Goal: Task Accomplishment & Management: Manage account settings

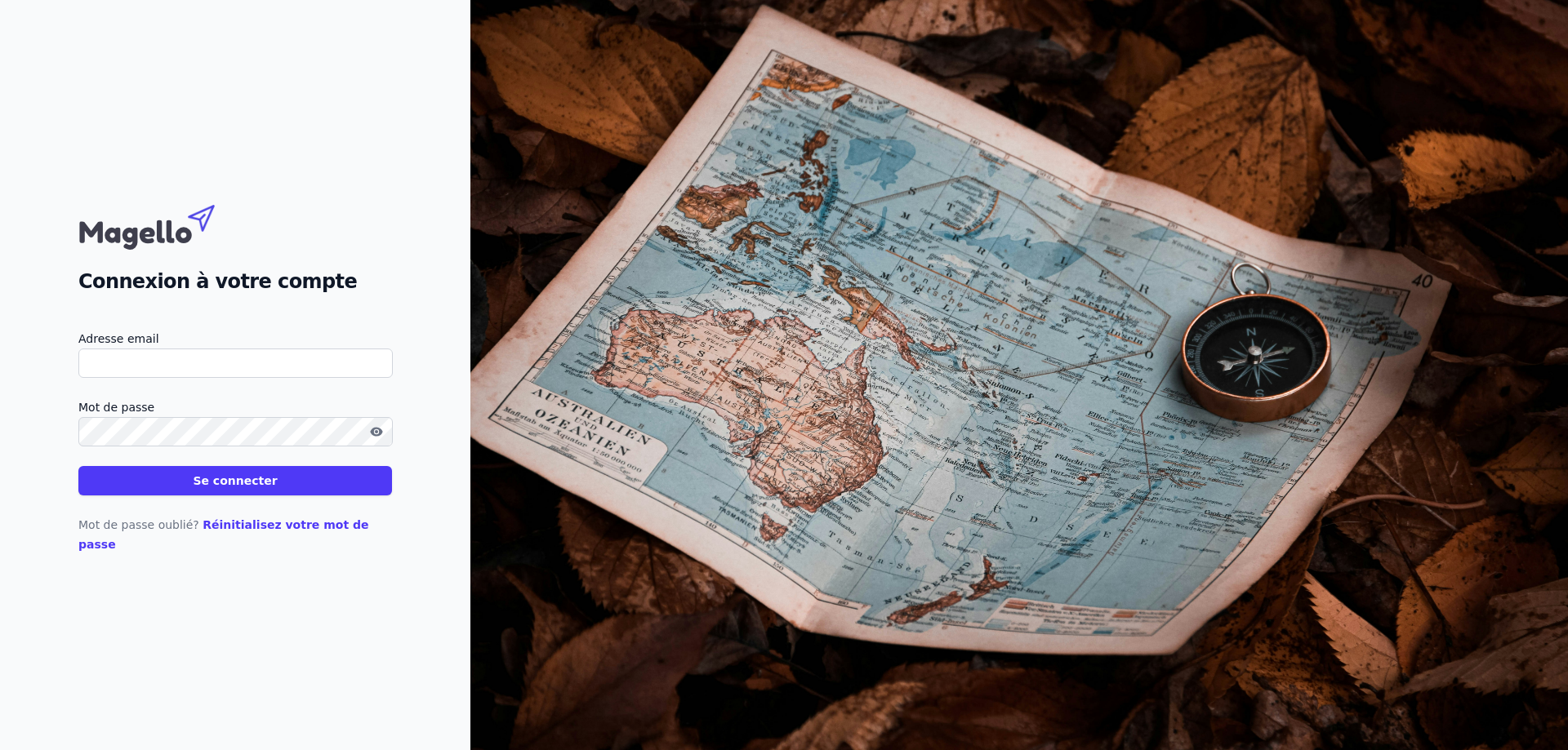
click at [272, 365] on input "Adresse email" at bounding box center [235, 362] width 315 height 29
type input "[EMAIL_ADDRESS][DOMAIN_NAME]"
click at [221, 492] on button "Se connecter" at bounding box center [235, 480] width 314 height 29
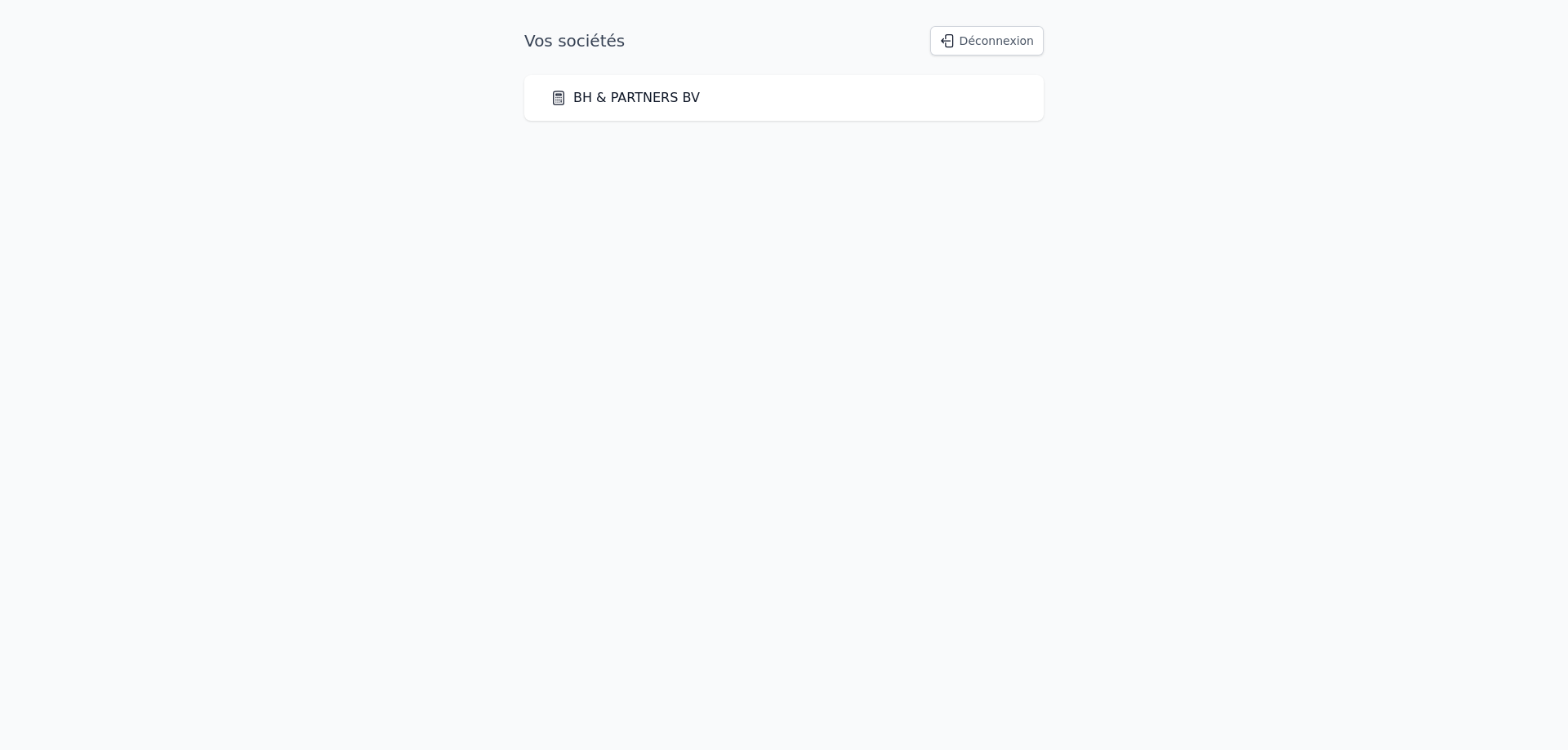
click at [586, 91] on link "BH & PARTNERS BV" at bounding box center [625, 97] width 150 height 20
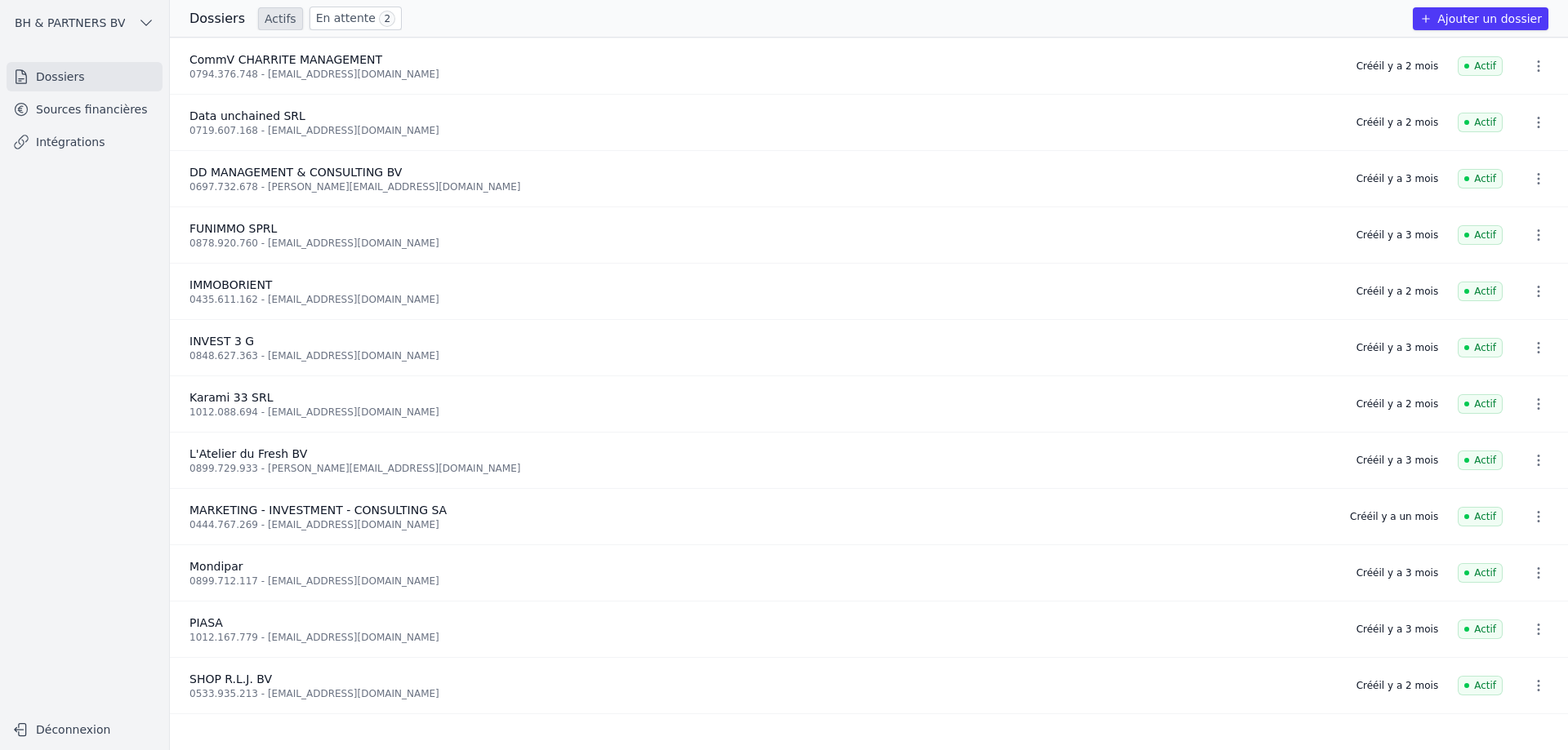
click at [1531, 408] on icon "button" at bounding box center [1538, 403] width 16 height 16
drag, startPoint x: 994, startPoint y: 409, endPoint x: 915, endPoint y: 400, distance: 79.5
click at [993, 409] on div at bounding box center [784, 375] width 1568 height 750
click at [109, 106] on link "Sources financières" at bounding box center [84, 108] width 156 height 29
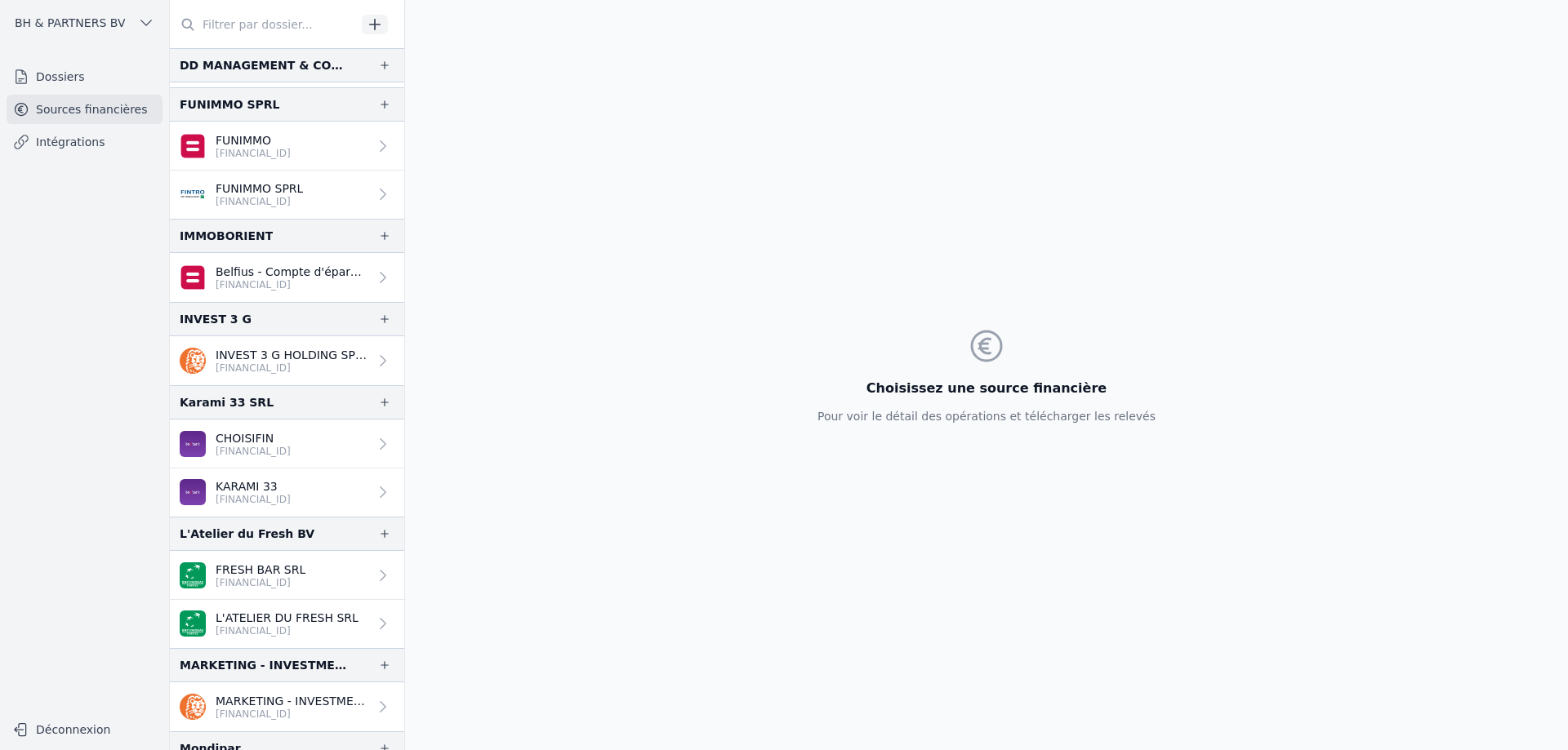
scroll to position [163, 0]
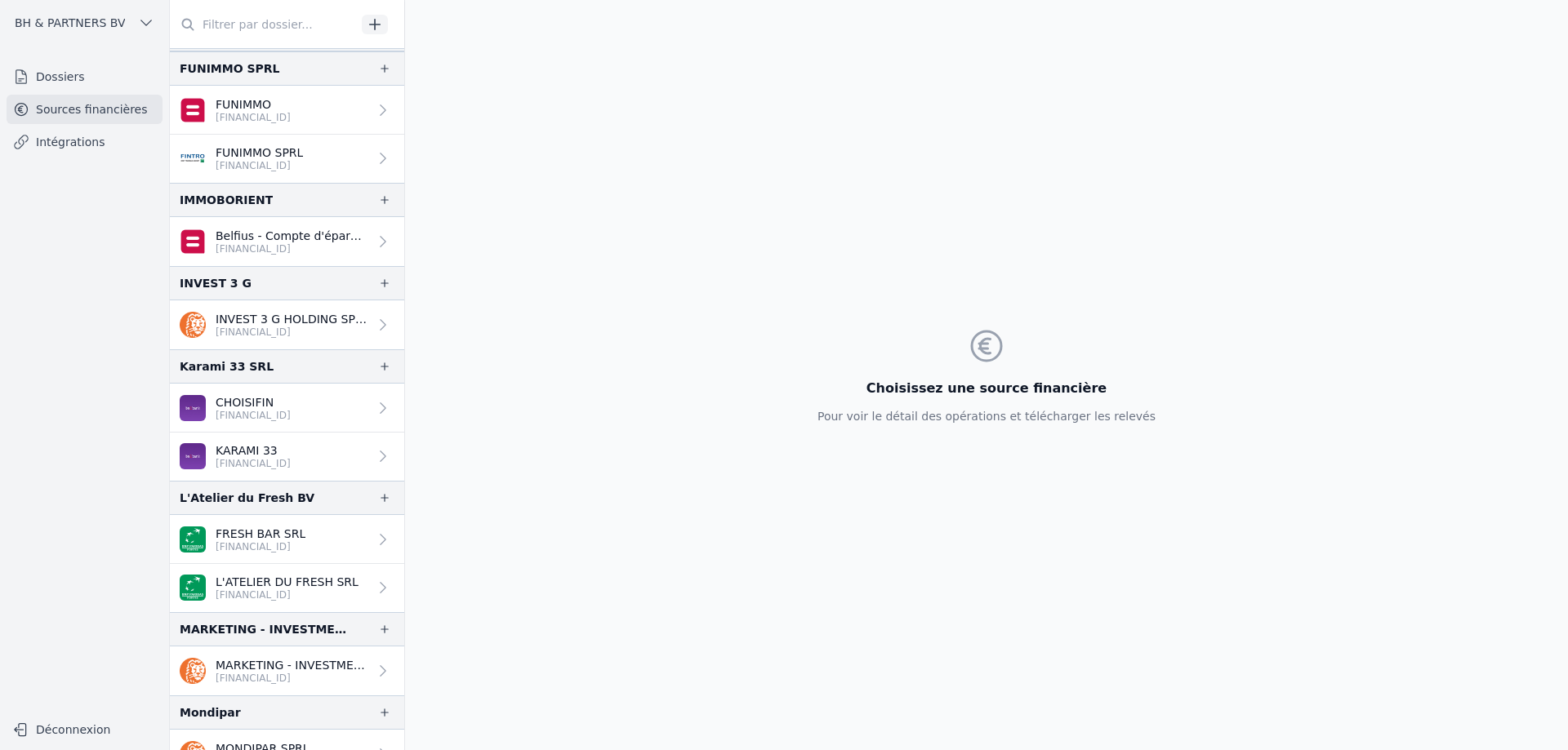
click at [379, 454] on icon at bounding box center [382, 456] width 16 height 16
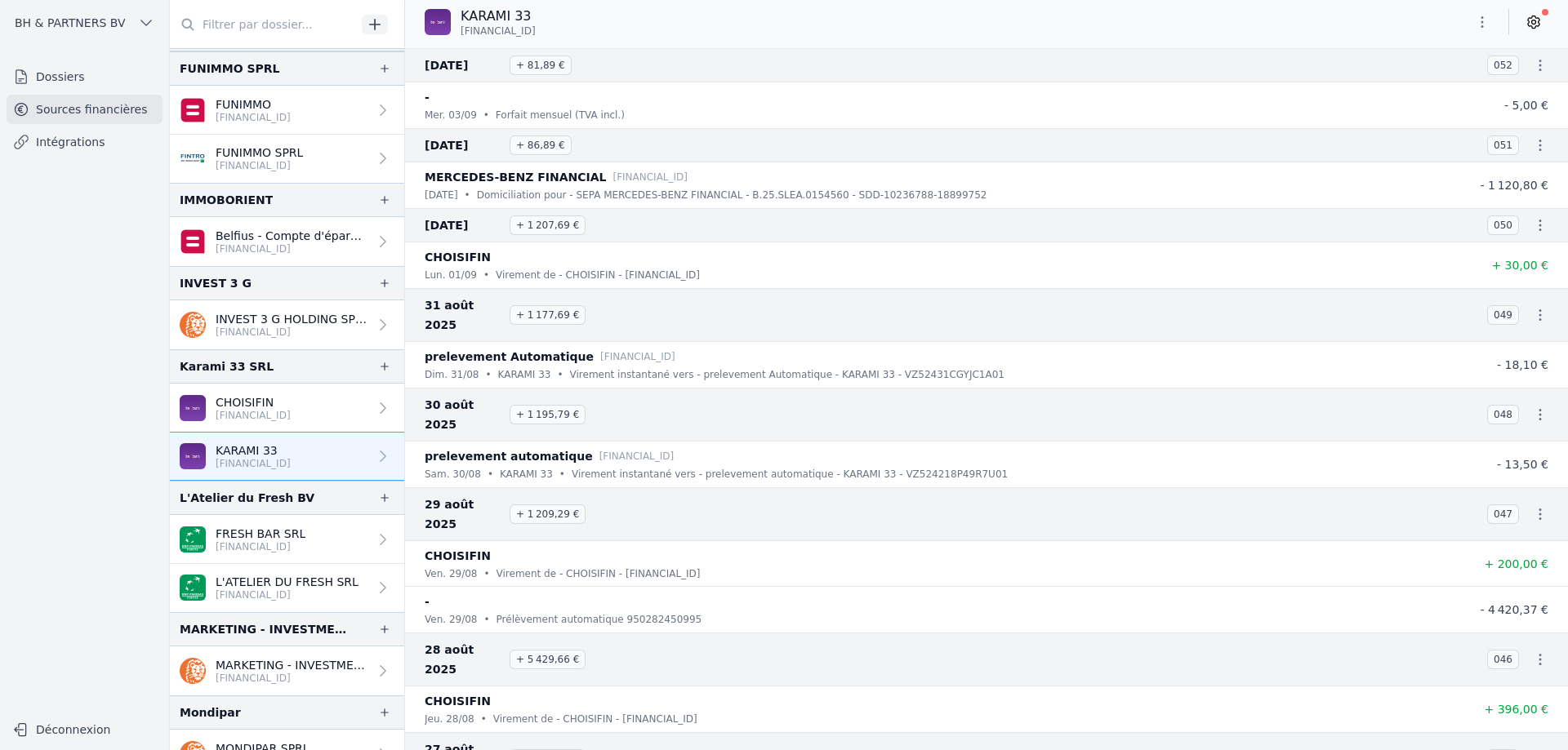
click at [1540, 22] on icon at bounding box center [1533, 21] width 11 height 12
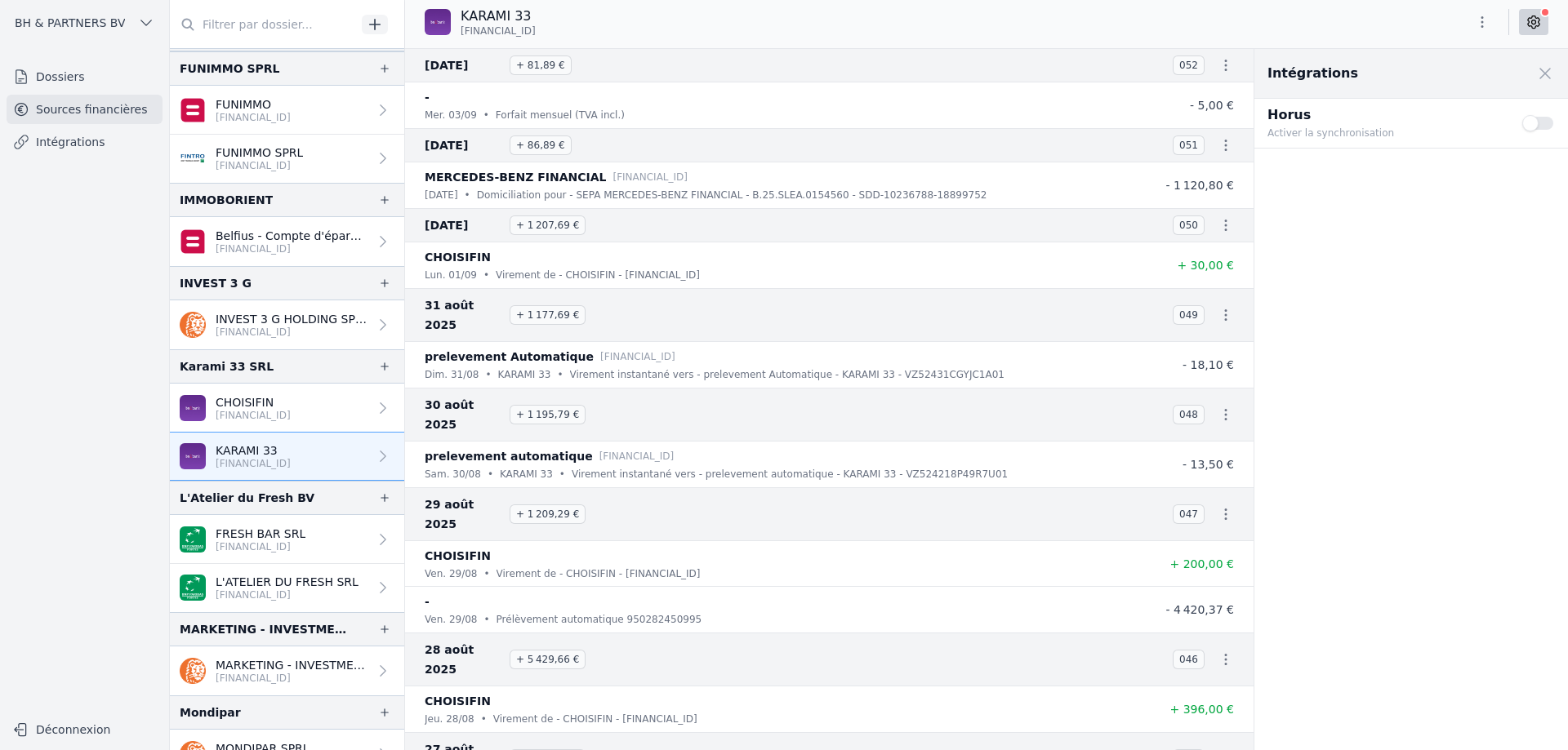
click at [1538, 122] on button "Use setting" at bounding box center [1538, 122] width 33 height 16
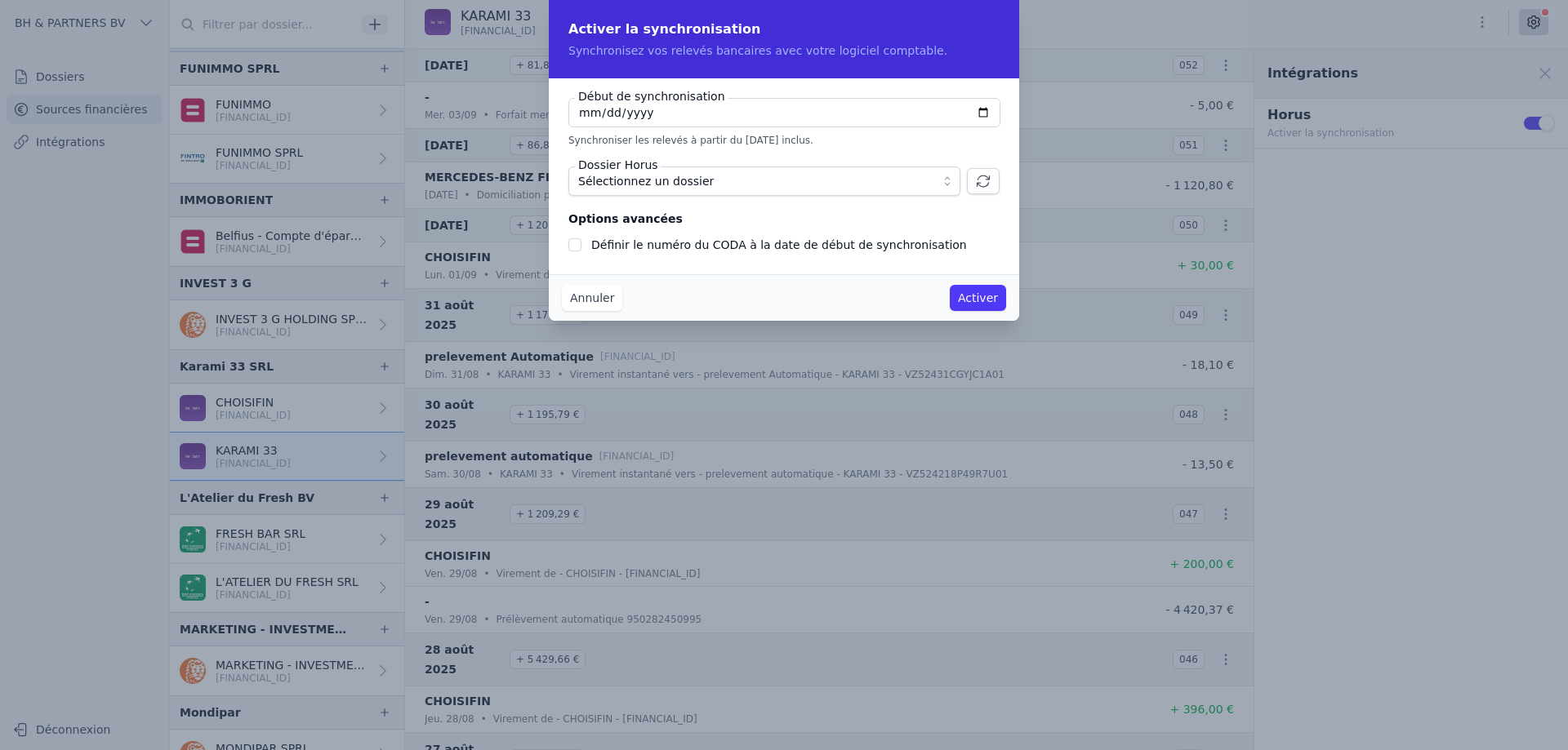
click at [775, 181] on span "Sélectionnez un dossier" at bounding box center [753, 181] width 349 height 20
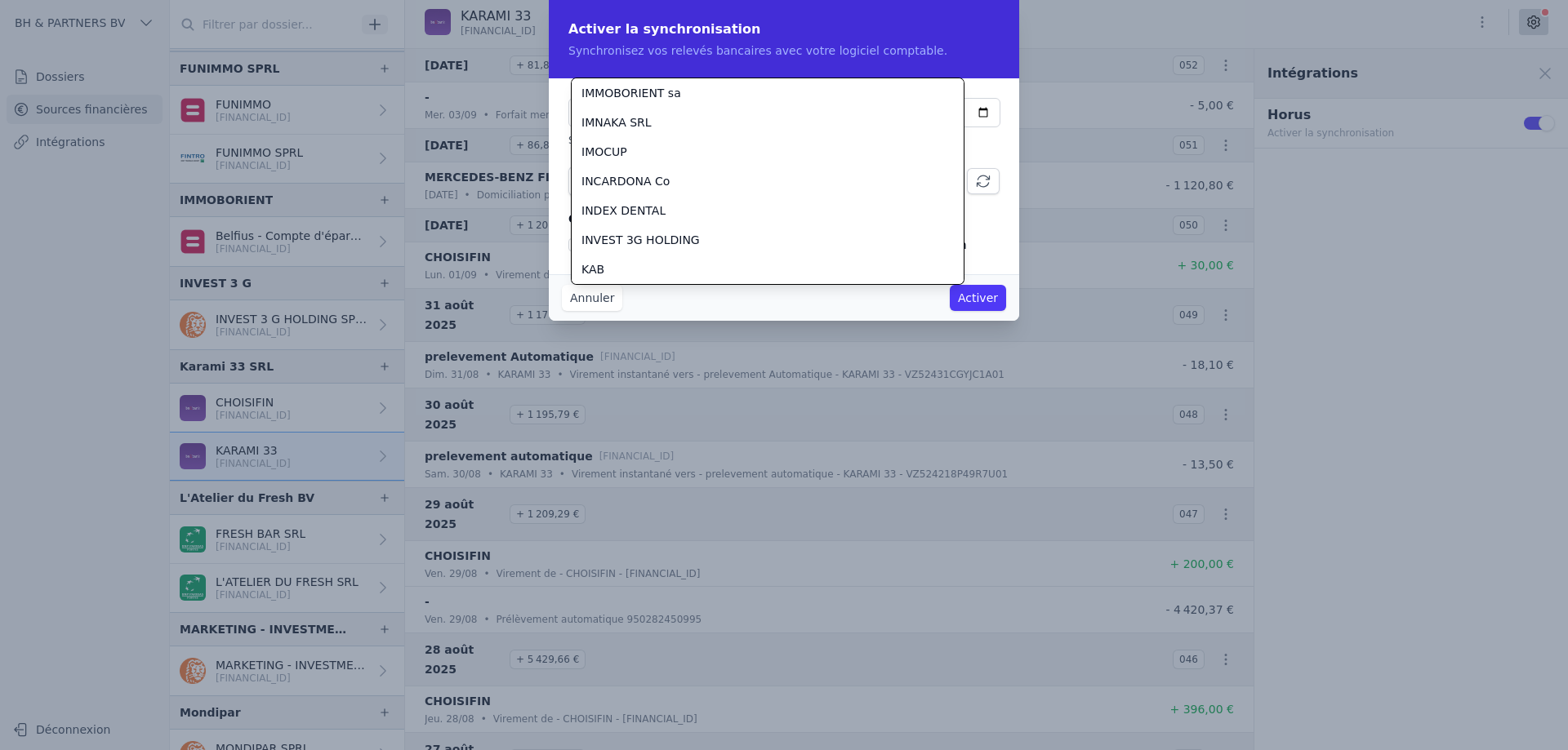
scroll to position [1851, 0]
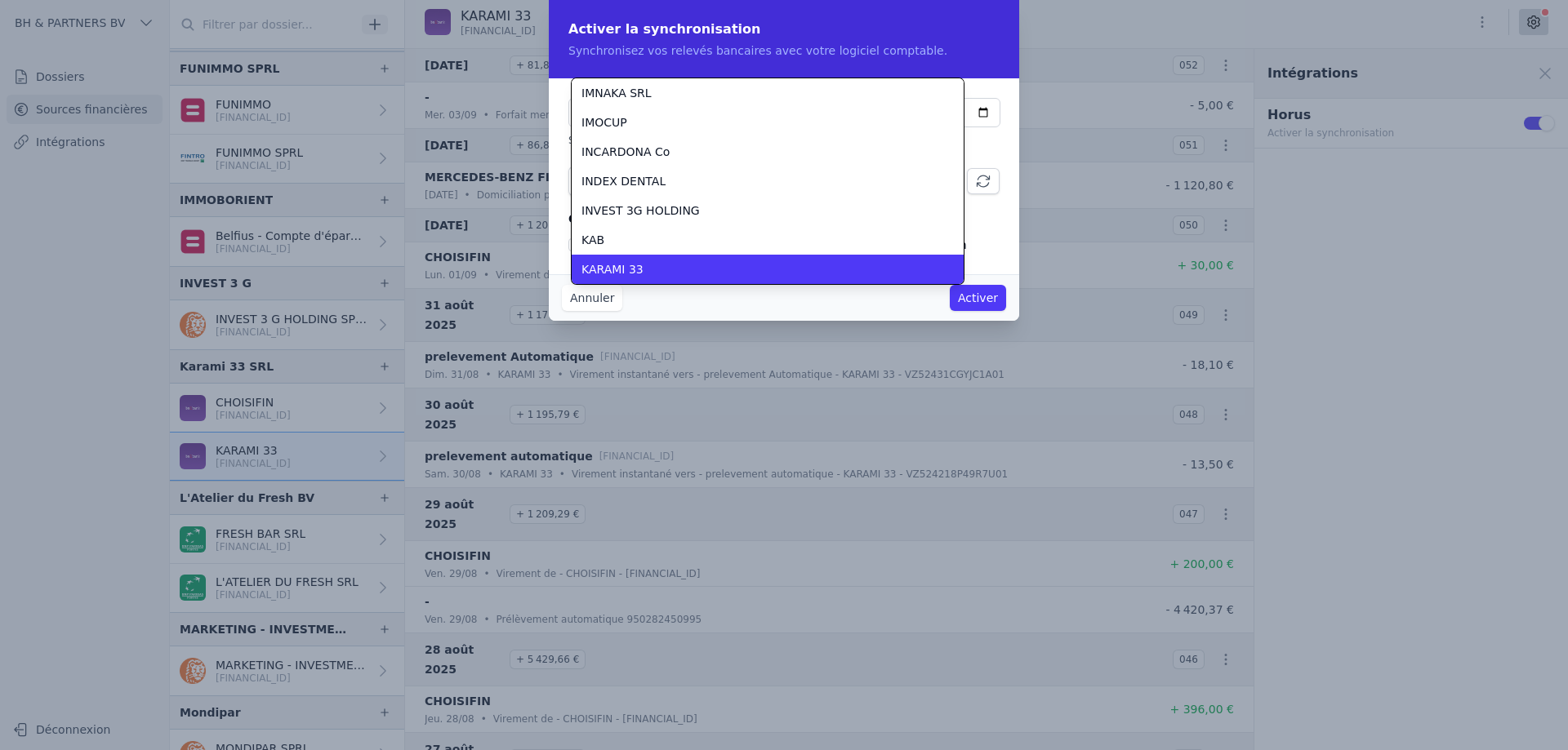
checkbox input "false"
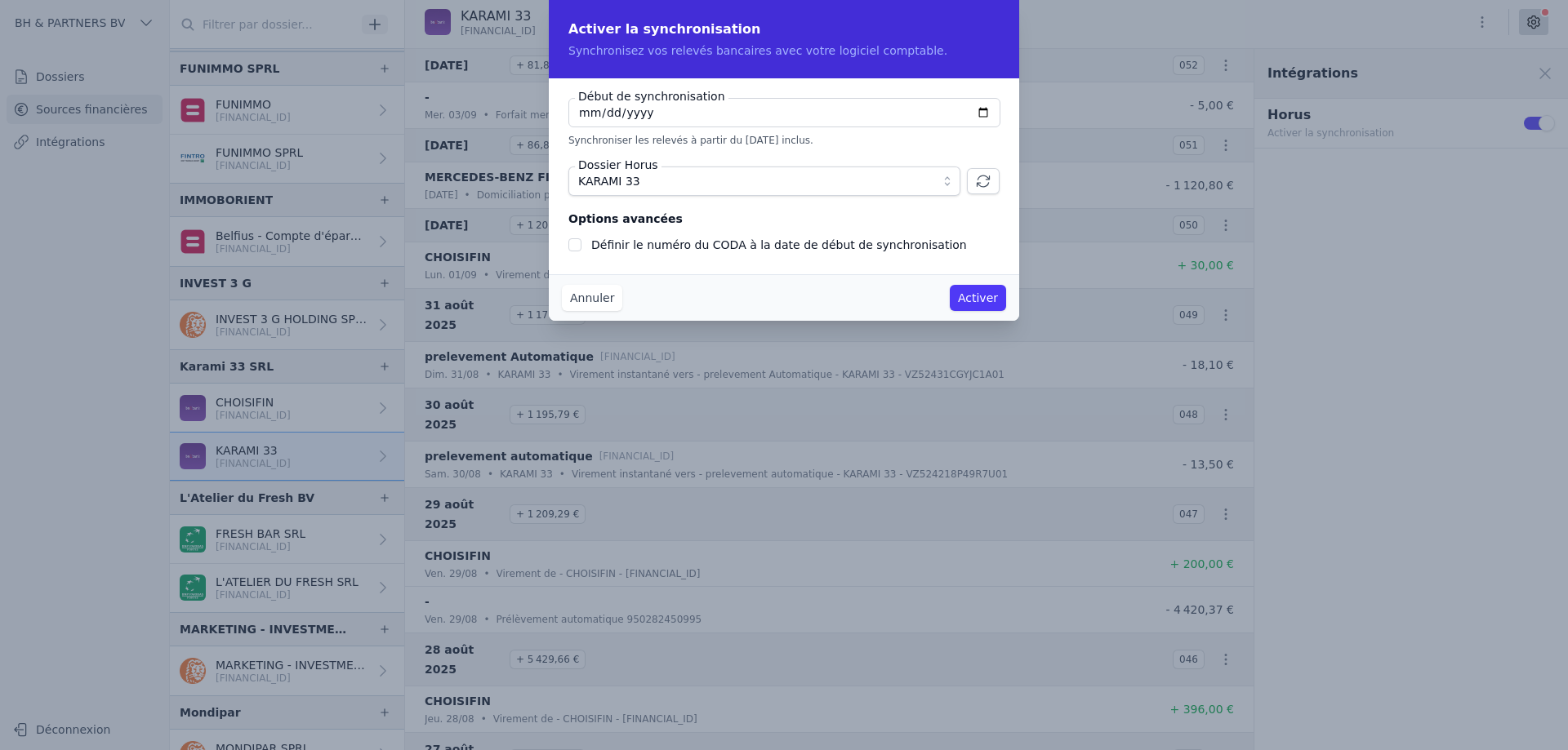
click at [766, 95] on div "Début de synchronisation [DATE] Synchroniser les relevés à partir du [DATE] inc…" at bounding box center [783, 177] width 470 height 196
click at [752, 113] on input "[DATE]" at bounding box center [784, 112] width 432 height 29
type input "[DATE]"
click at [799, 249] on label "Définir le numéro du CODA à la date de début de synchronisation" at bounding box center [779, 245] width 376 height 13
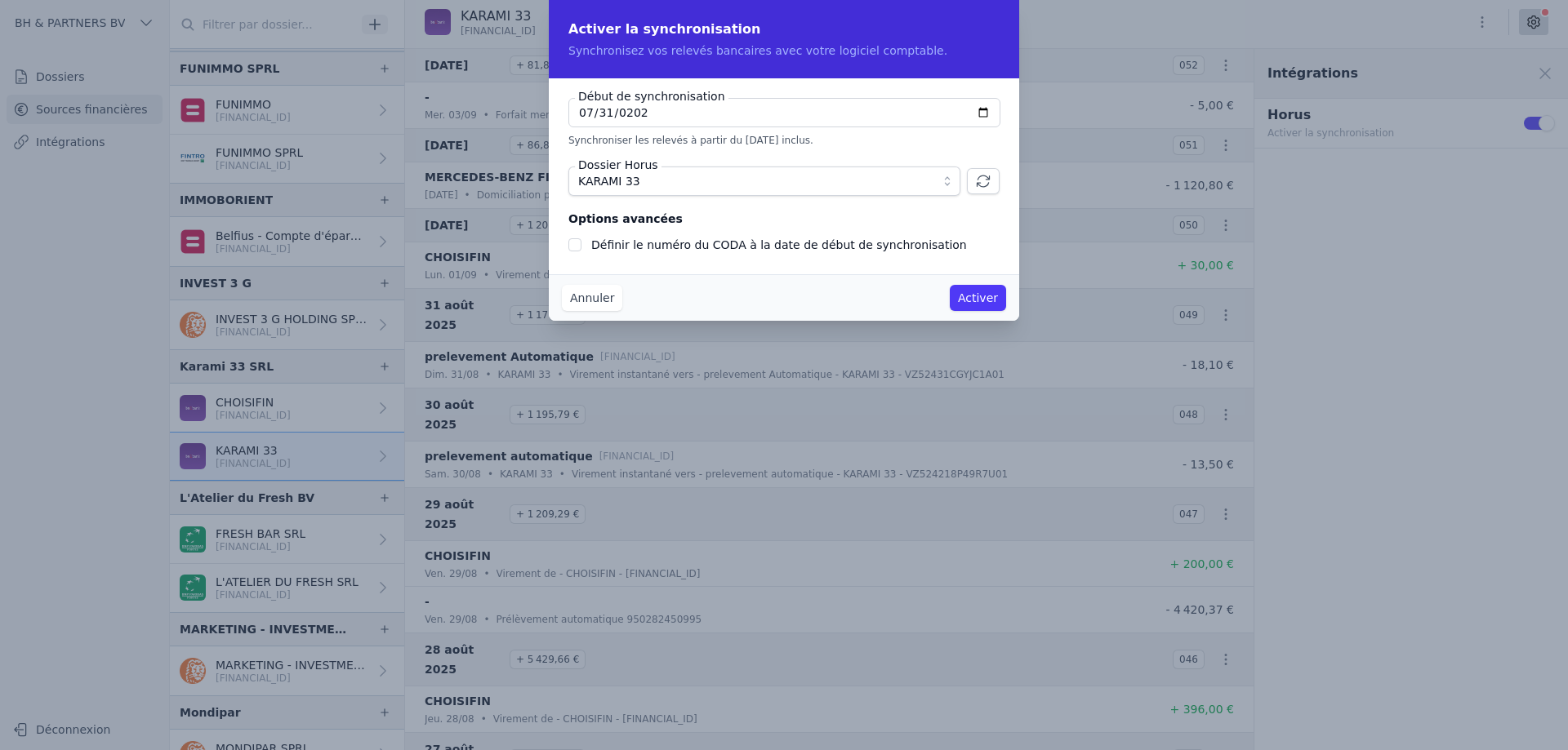
click at [581, 249] on input "Définir le numéro du CODA à la date de début de synchronisation" at bounding box center [575, 245] width 13 height 13
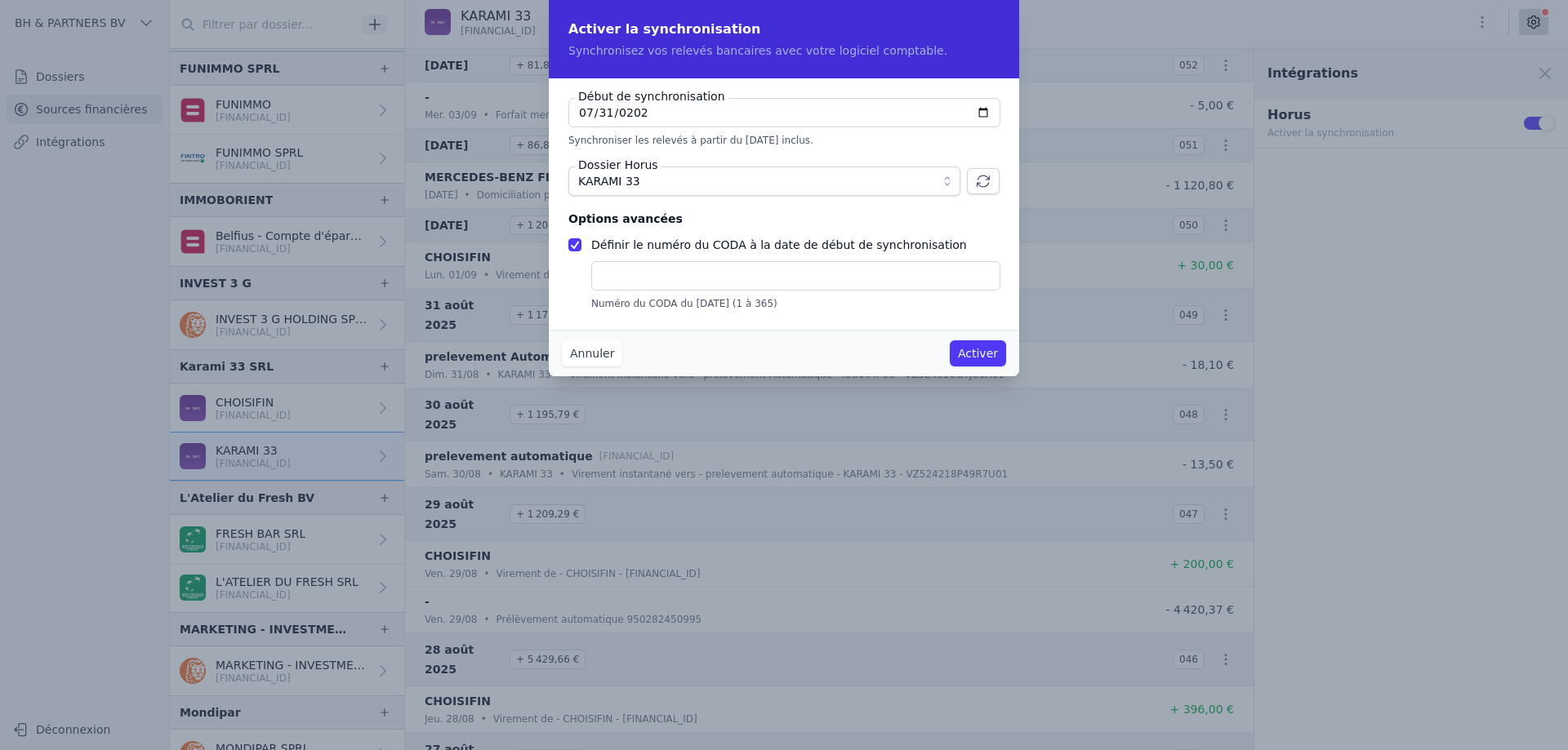
click at [593, 238] on label "Définir le numéro du CODA à la date de début de synchronisation" at bounding box center [779, 245] width 376 height 13
click at [581, 238] on input "Définir le numéro du CODA à la date de début de synchronisation" at bounding box center [575, 245] width 13 height 13
checkbox input "false"
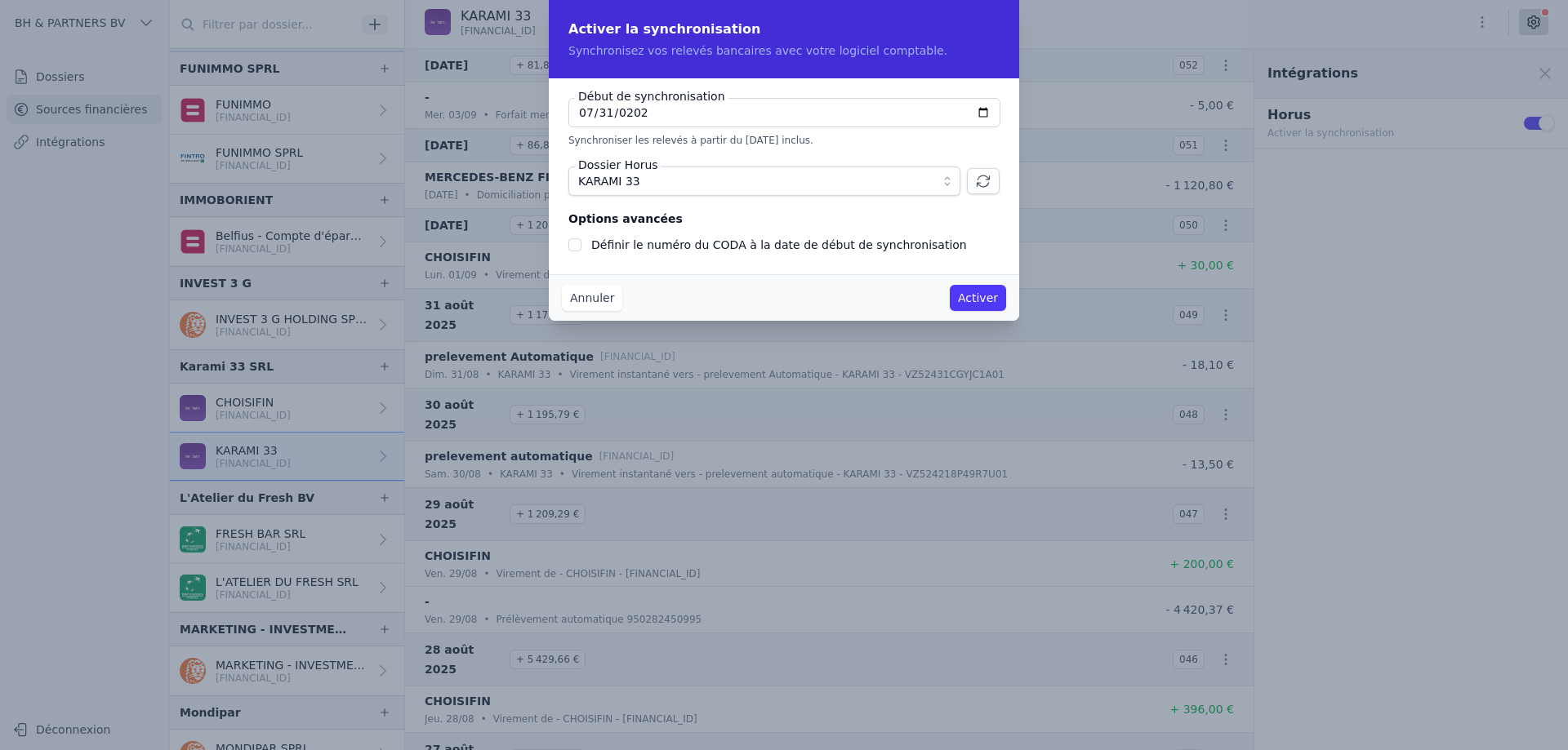
click at [981, 297] on button "Activer" at bounding box center [978, 298] width 56 height 26
click at [973, 298] on button "Activer" at bounding box center [978, 298] width 56 height 26
click at [977, 178] on icon "button" at bounding box center [983, 180] width 16 height 16
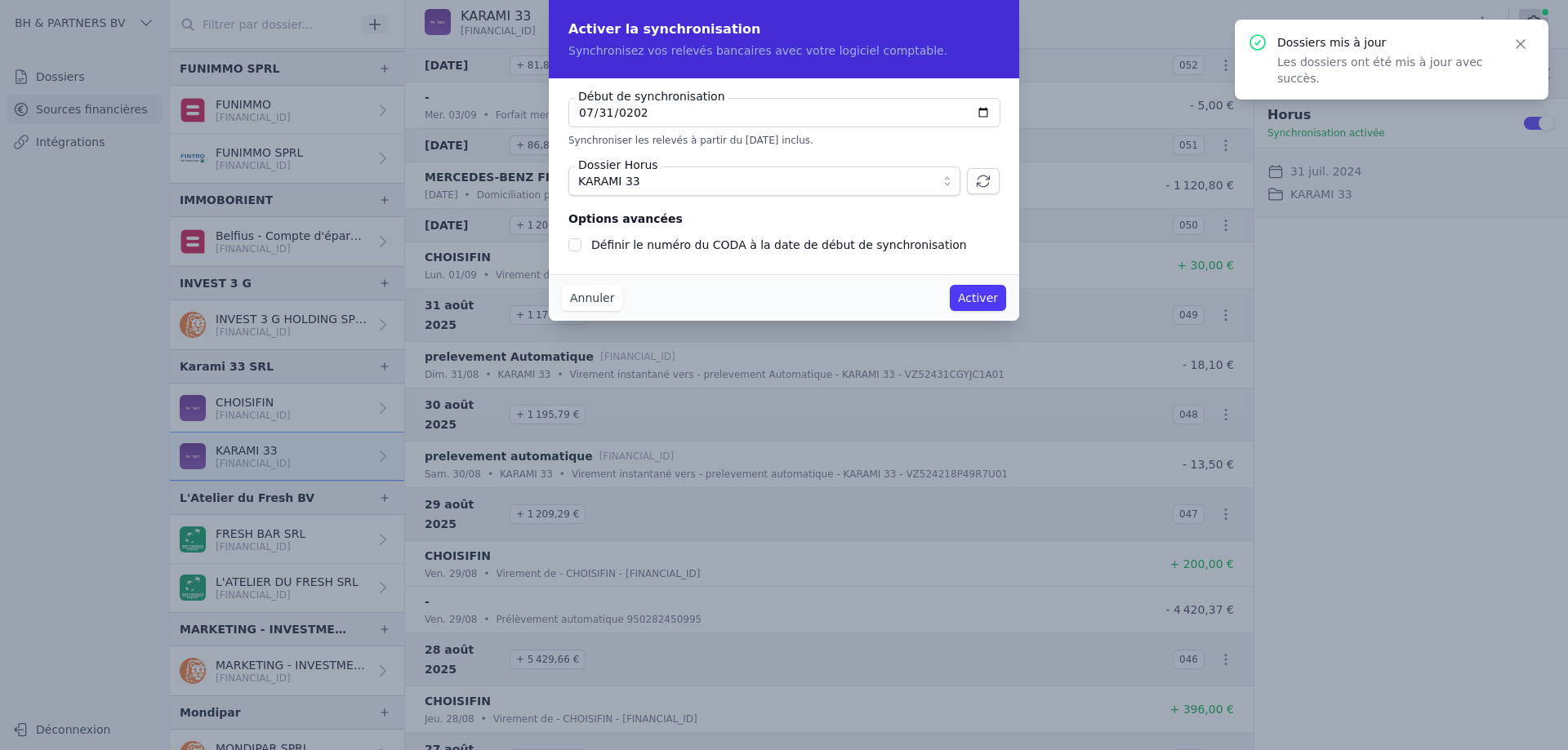
click at [639, 117] on input "[DATE]" at bounding box center [784, 112] width 432 height 29
click at [577, 114] on input "[DATE]" at bounding box center [784, 112] width 432 height 29
click at [581, 114] on input "[DATE]" at bounding box center [784, 112] width 432 height 29
click at [990, 303] on button "Activer" at bounding box center [978, 298] width 56 height 26
click at [978, 295] on button "Activer" at bounding box center [978, 298] width 56 height 26
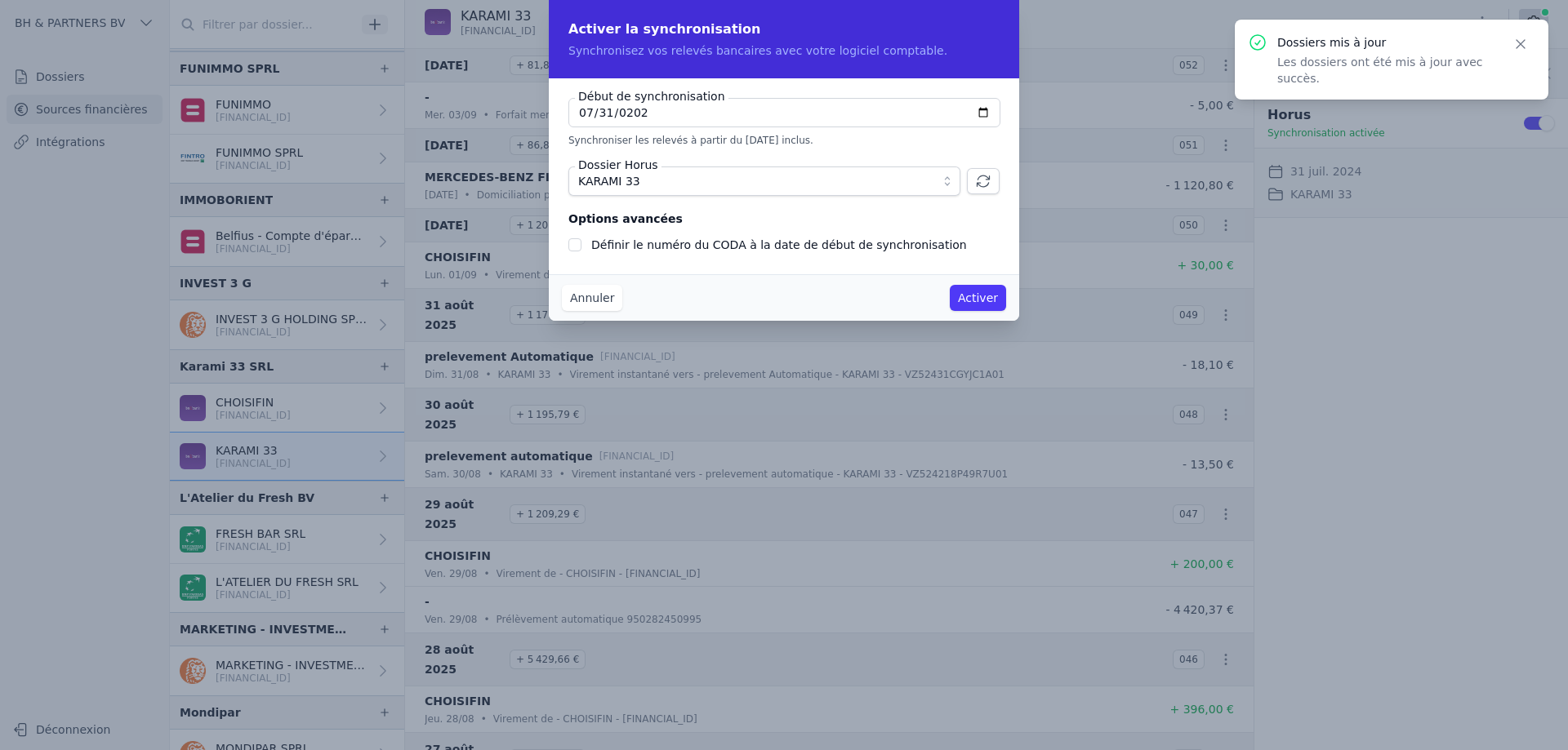
click at [978, 295] on button "Activer" at bounding box center [978, 298] width 56 height 26
click at [691, 119] on input "[DATE]" at bounding box center [784, 112] width 432 height 29
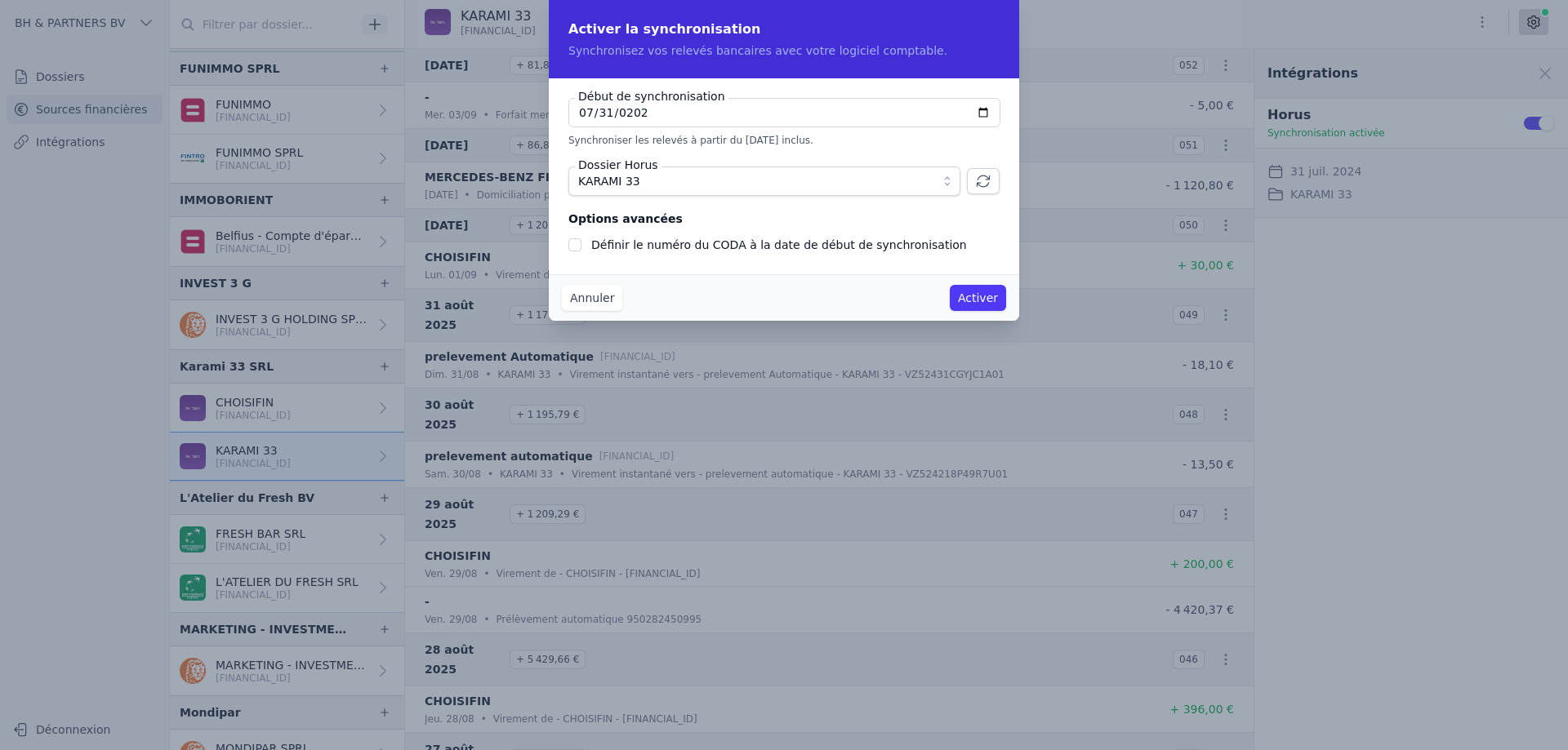
click at [602, 300] on button "Annuler" at bounding box center [592, 298] width 61 height 26
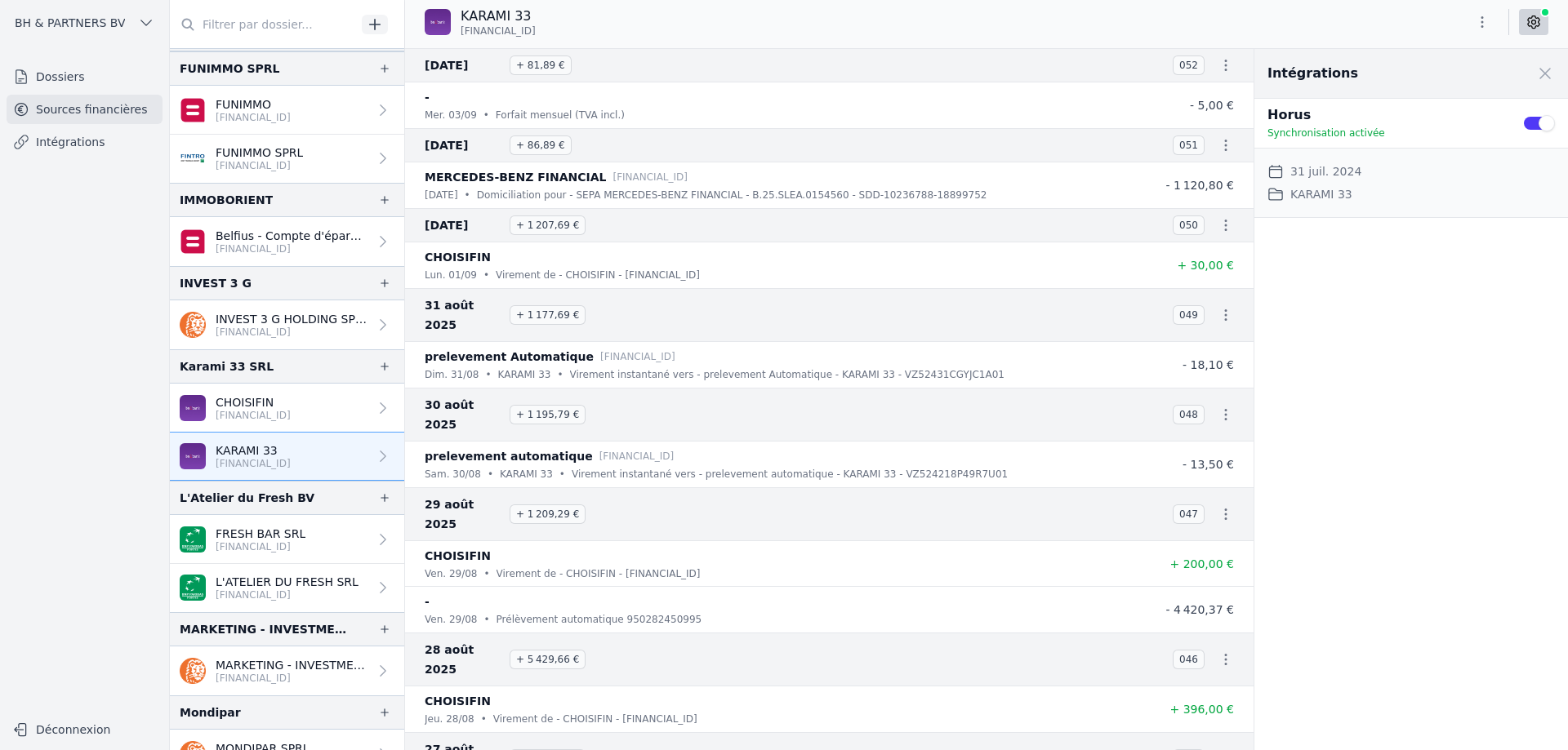
click at [1404, 191] on div "Dossier Horus KARAMI 33" at bounding box center [1412, 194] width 288 height 20
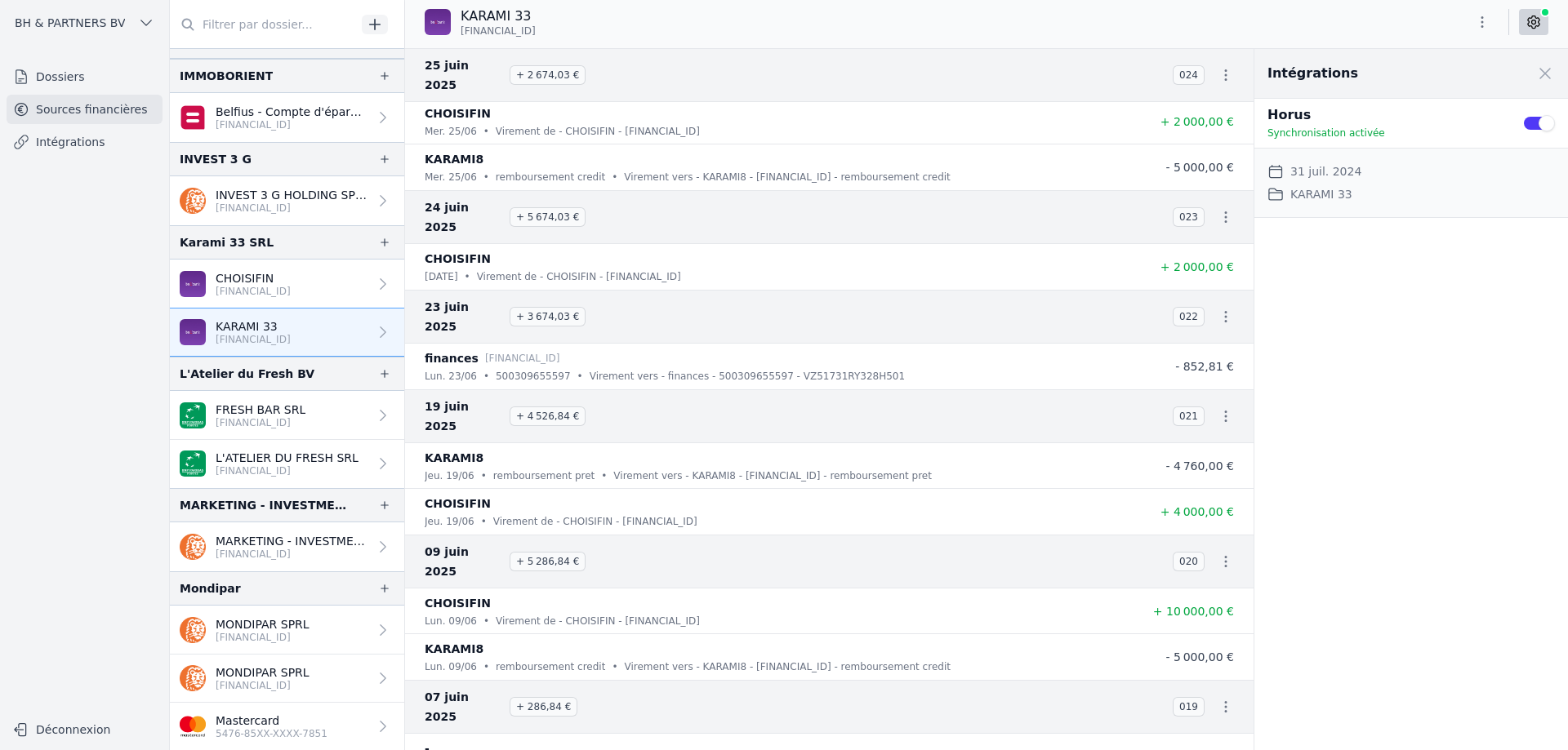
scroll to position [224, 0]
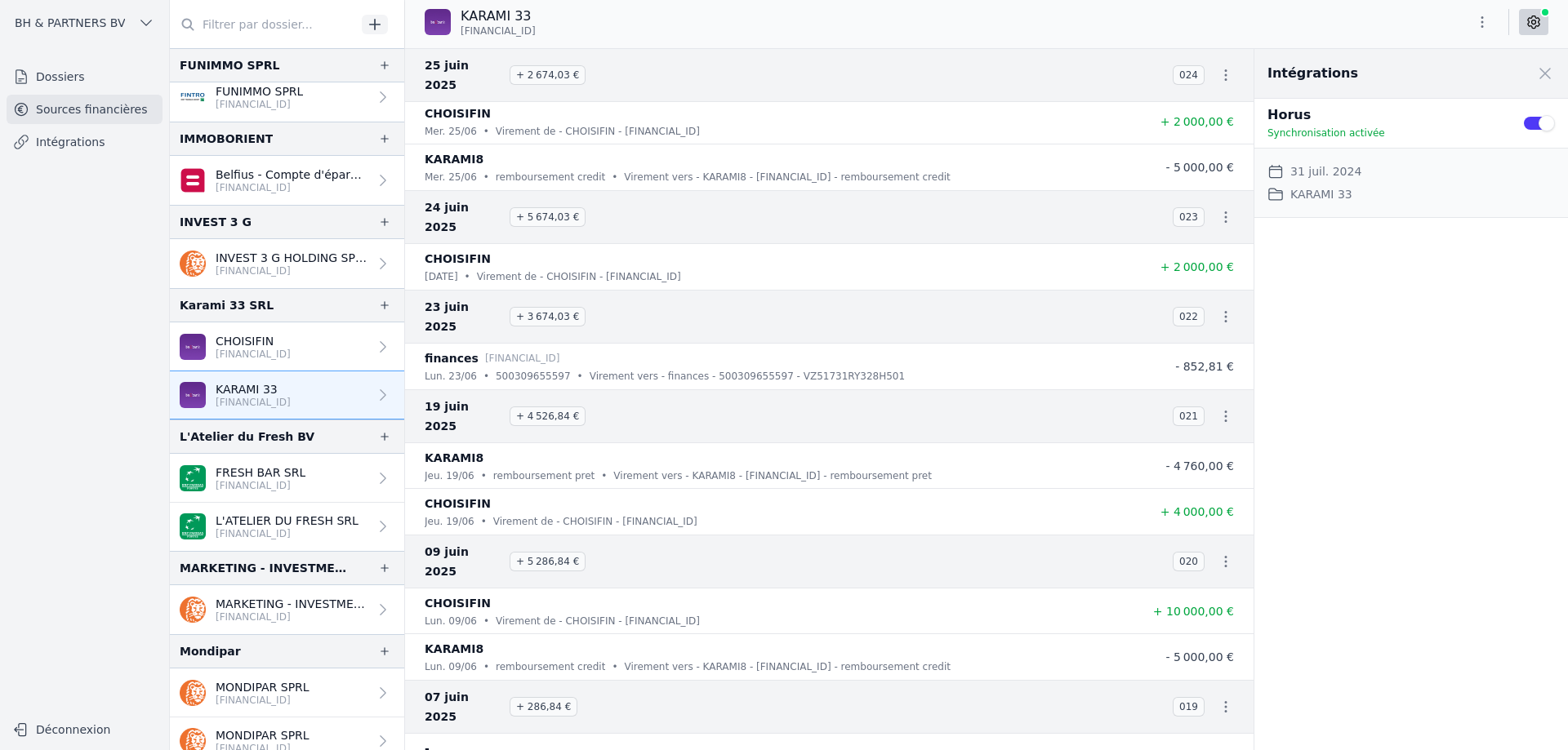
click at [250, 367] on link "CHOISIFIN [FINANCIAL_ID]" at bounding box center [287, 347] width 235 height 49
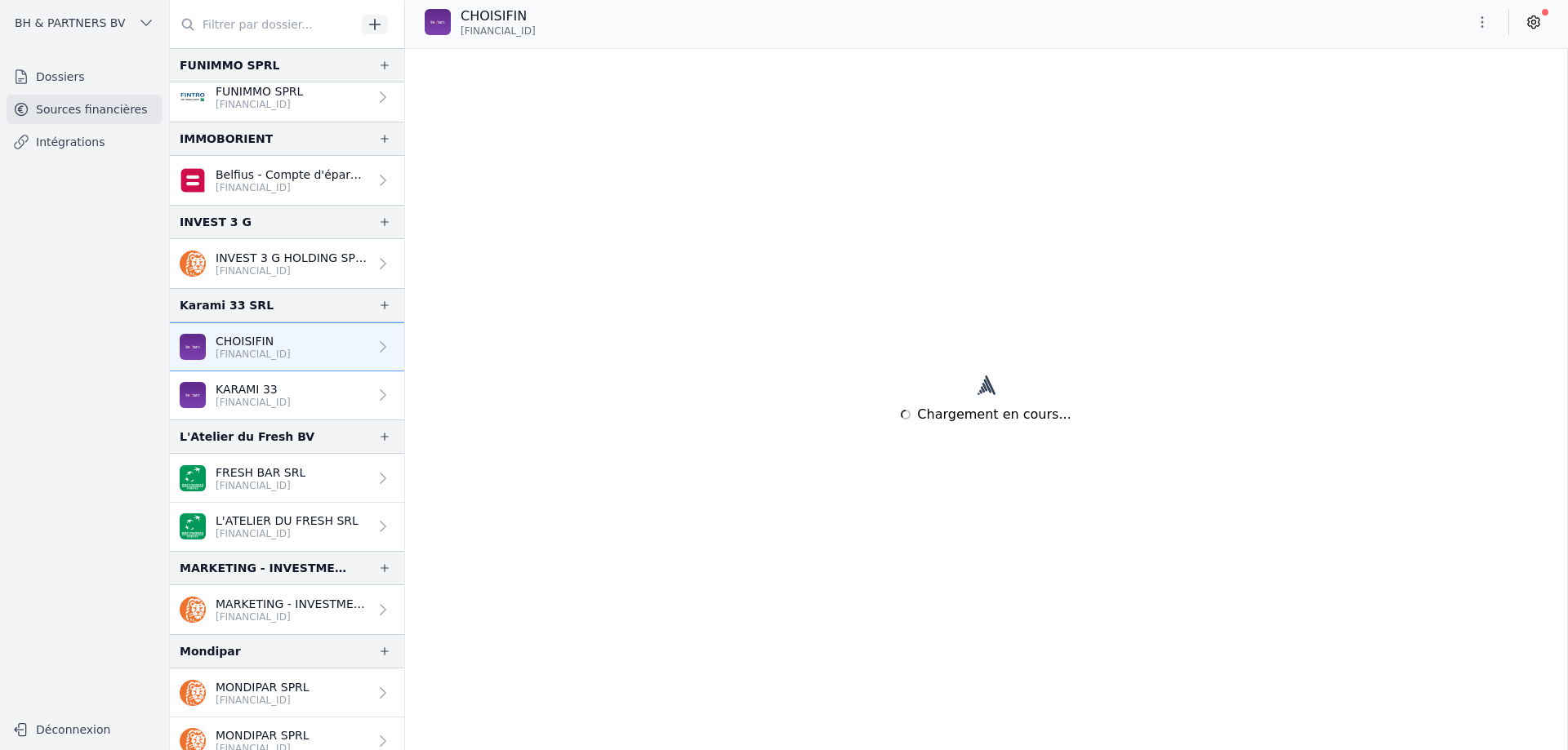
click at [263, 353] on p "[FINANCIAL_ID]" at bounding box center [253, 354] width 75 height 13
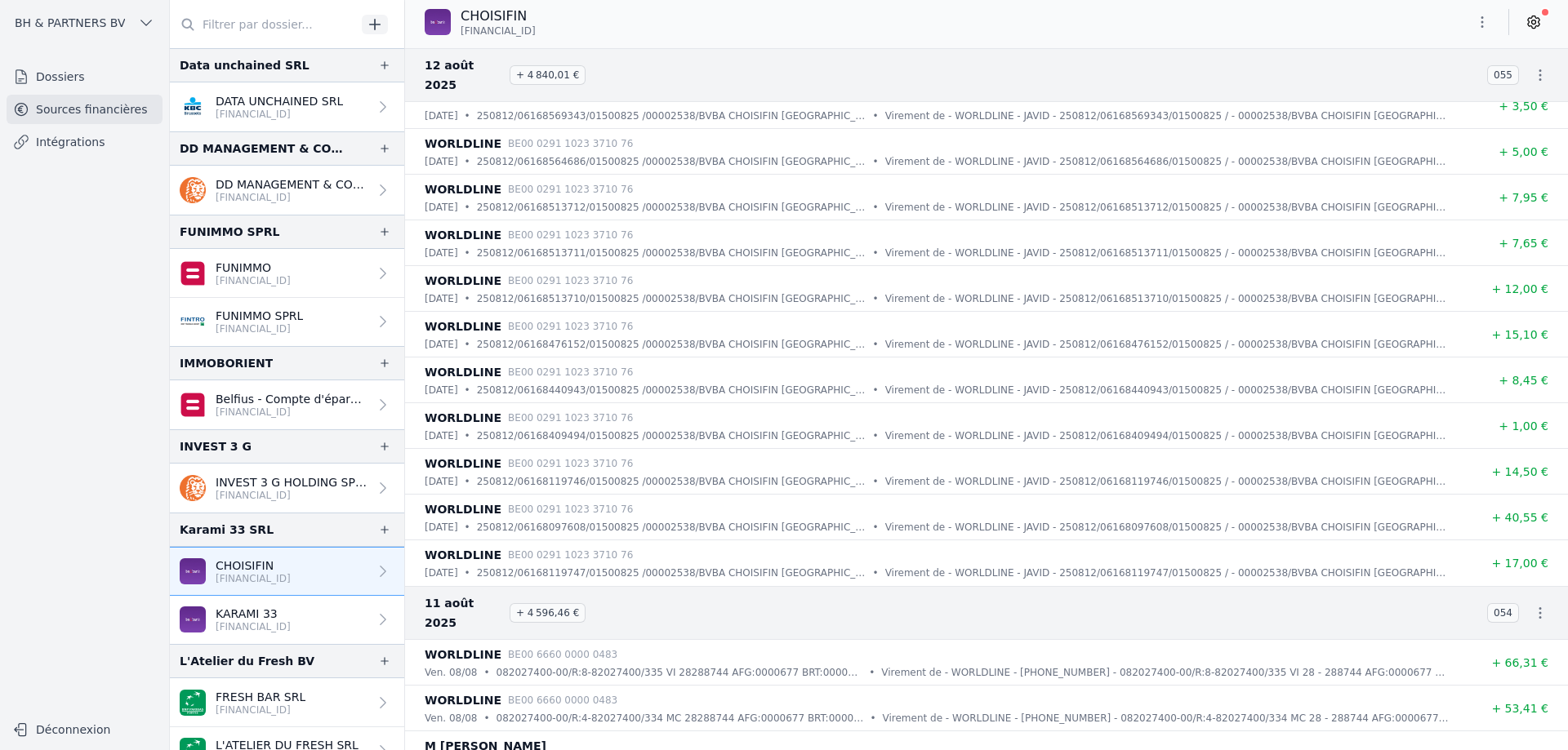
click at [1540, 28] on icon at bounding box center [1533, 21] width 16 height 16
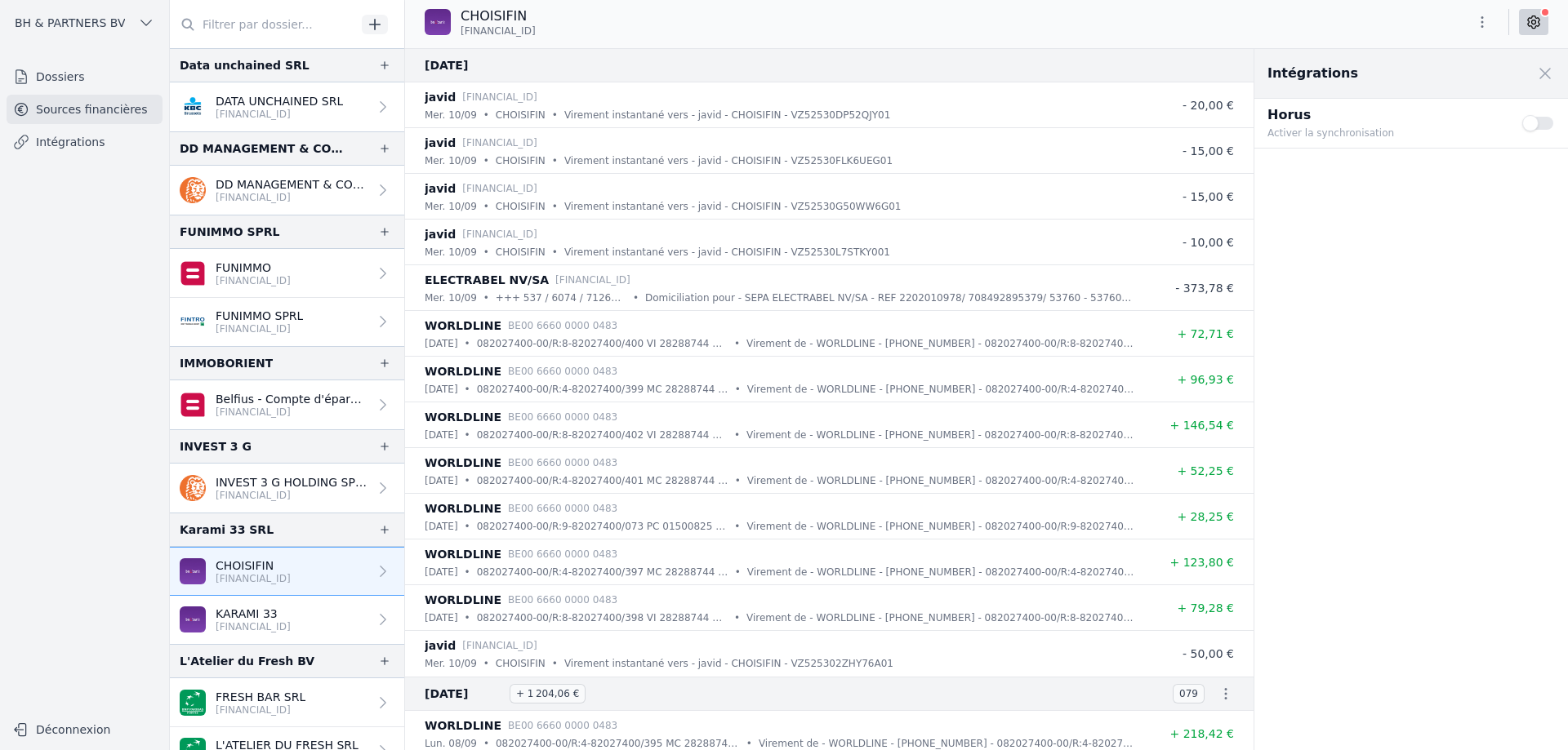
click at [1543, 121] on button "Use setting" at bounding box center [1538, 122] width 33 height 16
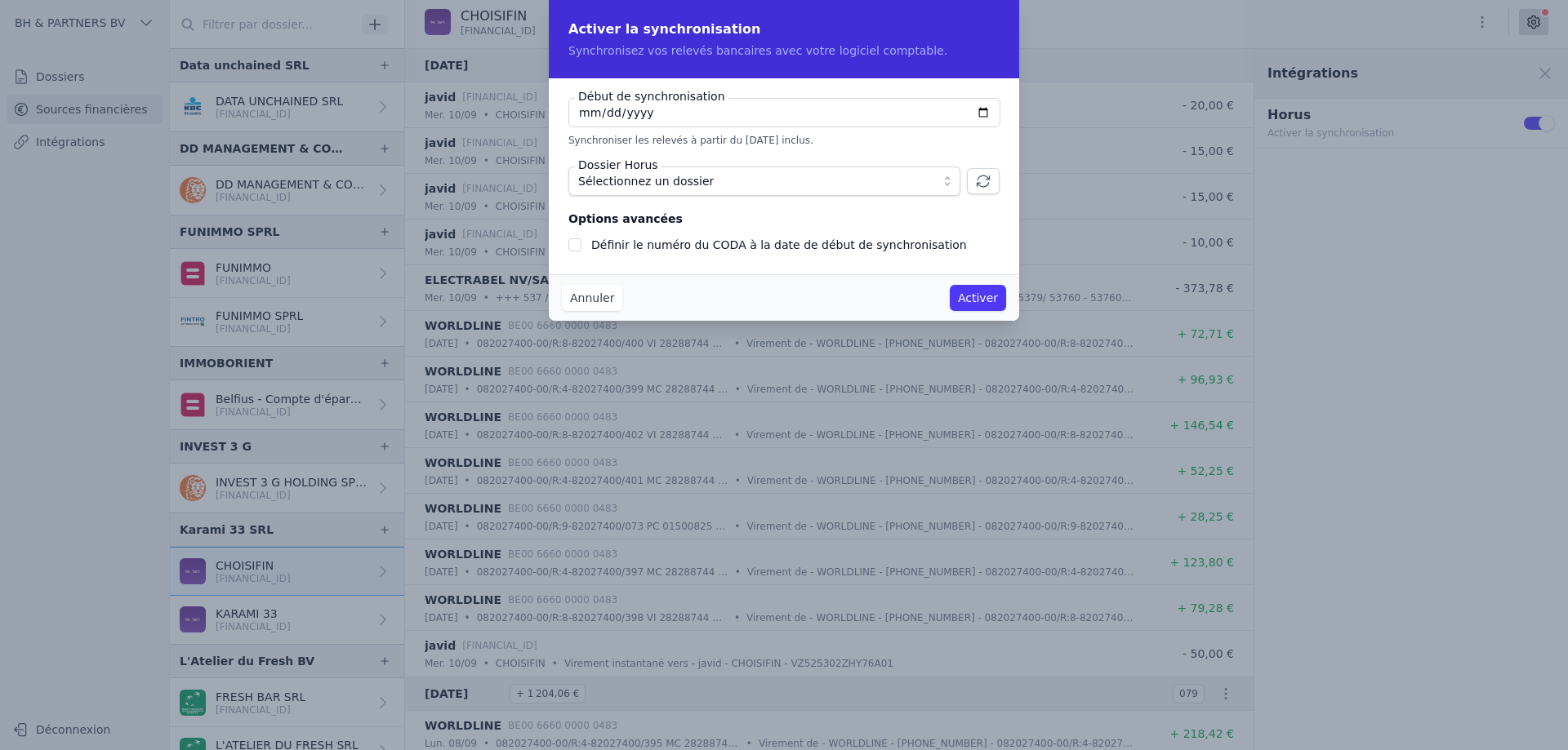
type input "[DATE]"
checkbox input "false"
type input "[DATE]"
click at [581, 111] on input "[DATE]" at bounding box center [784, 112] width 432 height 29
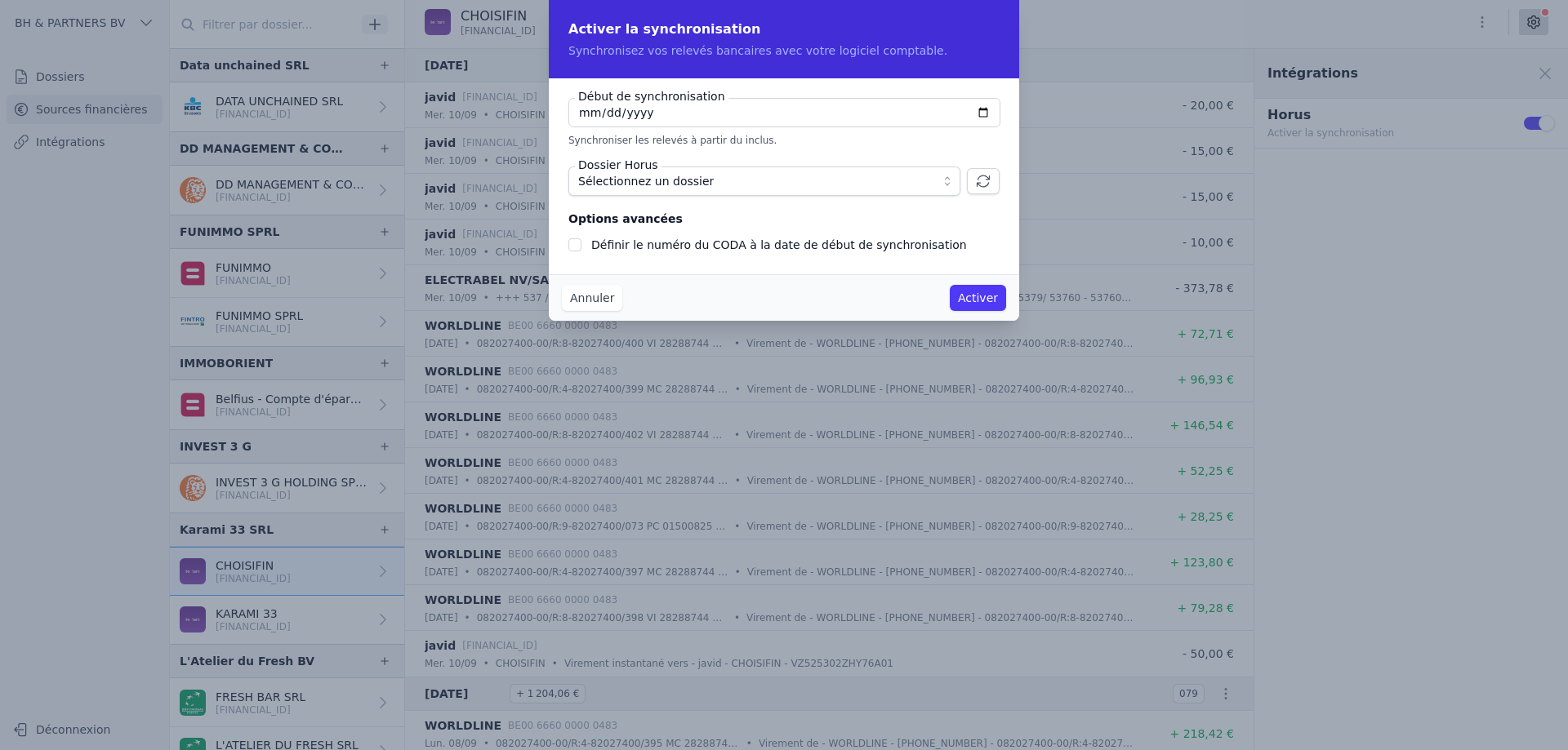
type input "[DATE]"
click at [633, 178] on span "Sélectionnez un dossier" at bounding box center [646, 181] width 135 height 20
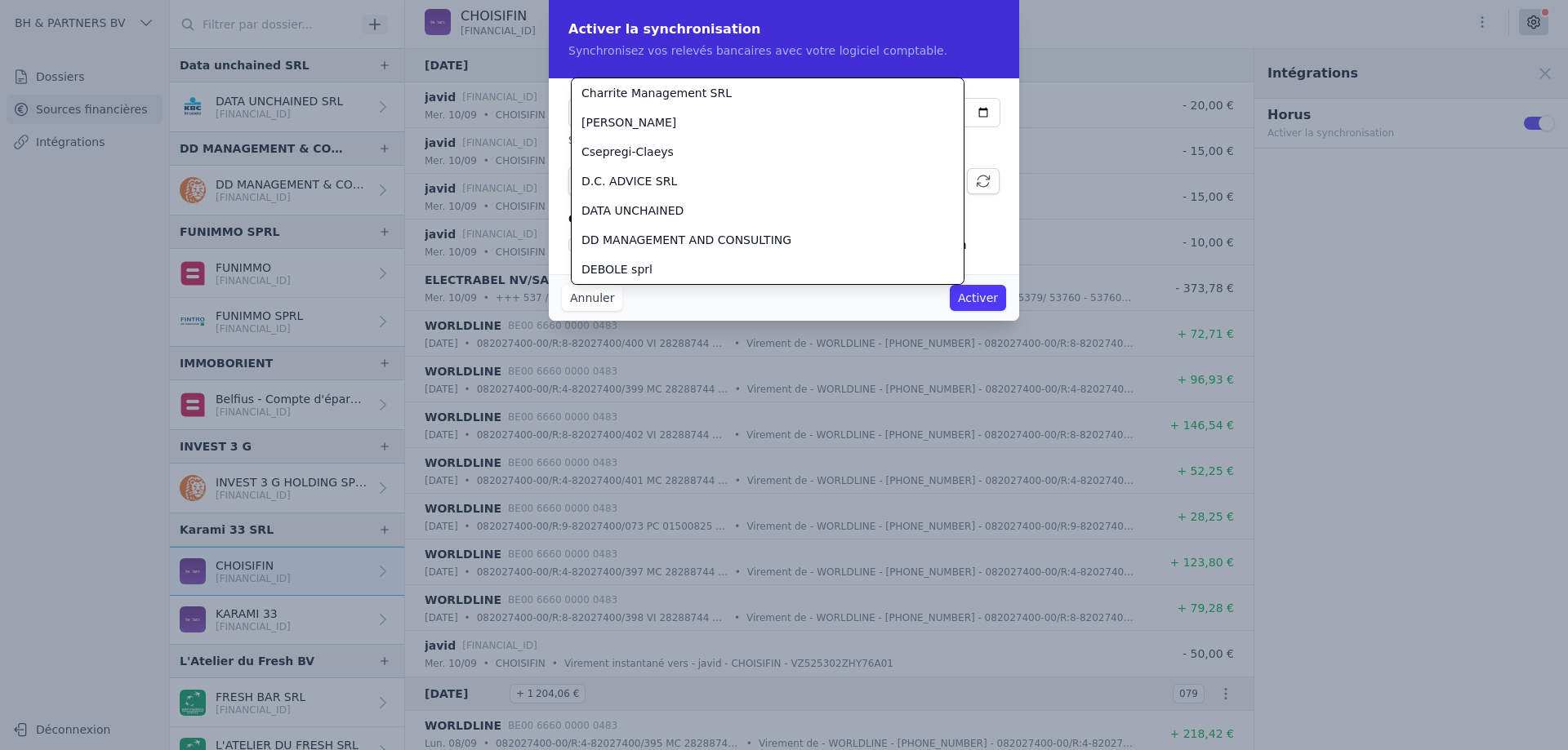
scroll to position [1058, 0]
